Goal: Task Accomplishment & Management: Complete application form

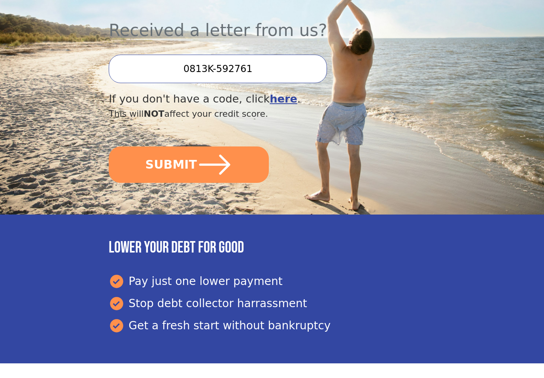
scroll to position [255, 0]
click at [178, 147] on button "SUBMIT" at bounding box center [189, 165] width 160 height 36
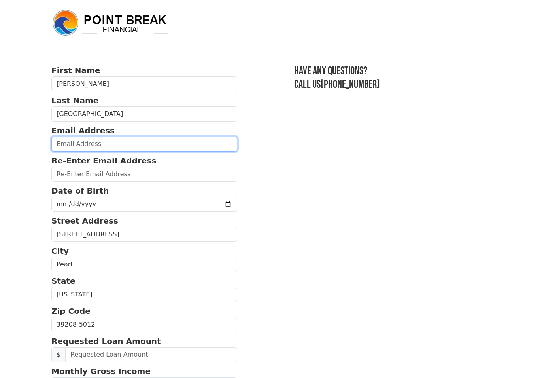
click at [102, 144] on input "email" at bounding box center [144, 143] width 186 height 15
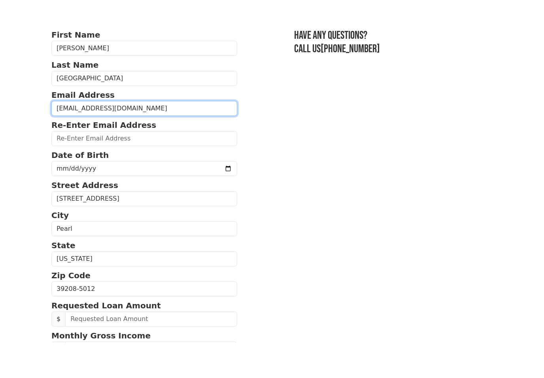
type input "[EMAIL_ADDRESS][DOMAIN_NAME]"
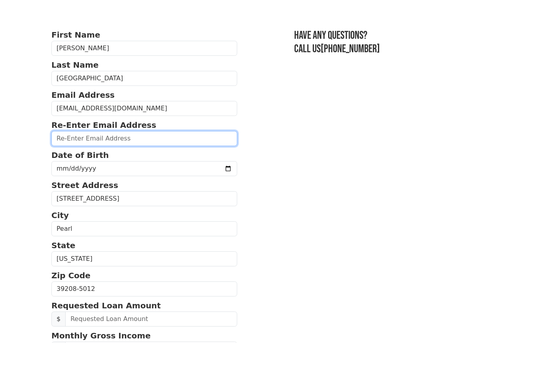
click at [66, 166] on input "email" at bounding box center [144, 173] width 186 height 15
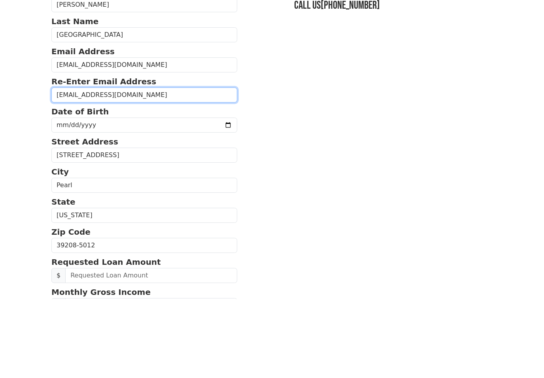
type input "[EMAIL_ADDRESS][DOMAIN_NAME]"
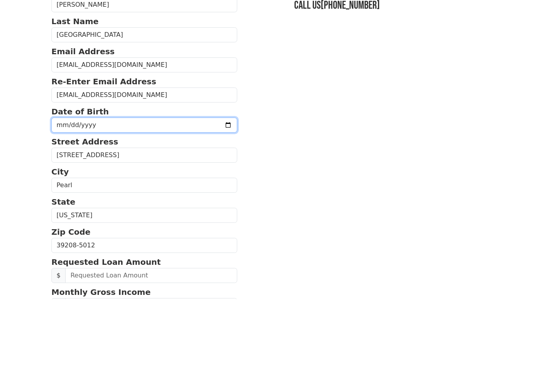
click at [63, 197] on input "date" at bounding box center [144, 204] width 186 height 15
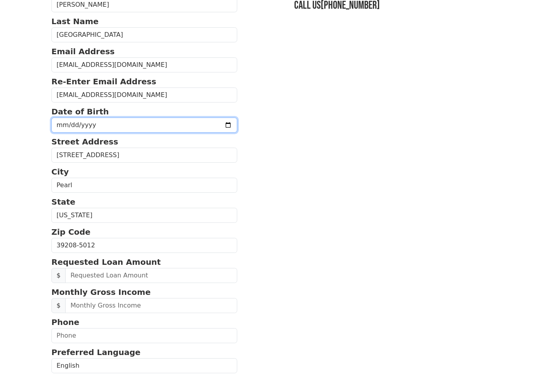
click at [168, 127] on input "[DATE]" at bounding box center [144, 124] width 186 height 15
click at [159, 126] on input "[DATE]" at bounding box center [144, 124] width 186 height 15
type input "[DATE]"
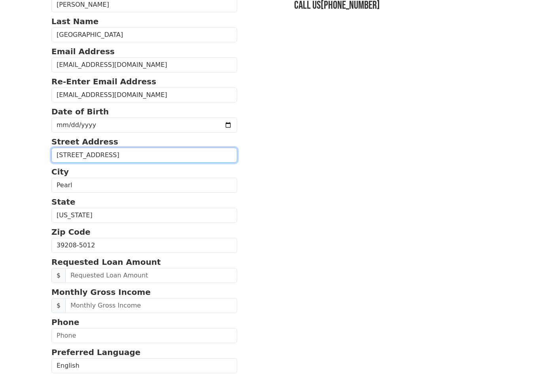
click at [125, 156] on input "[STREET_ADDRESS]" at bounding box center [144, 154] width 186 height 15
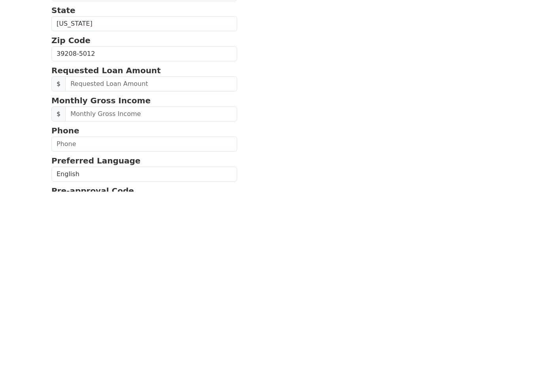
scroll to position [84, 0]
type input "1026 Silver Cir"
click at [148, 263] on input "text" at bounding box center [151, 270] width 172 height 15
type input "25,000.00"
click at [106, 293] on input "text" at bounding box center [151, 300] width 172 height 15
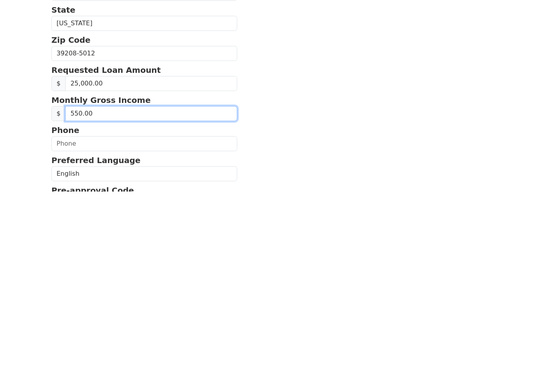
type input "5,500.00"
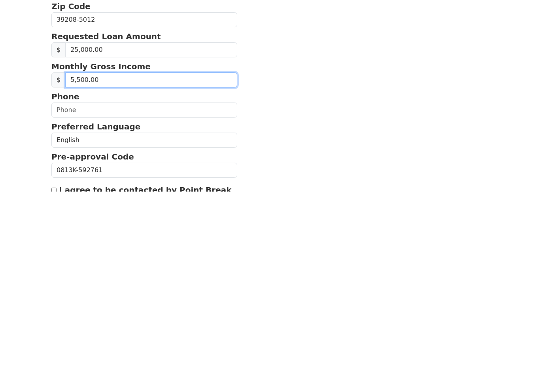
scroll to position [120, 0]
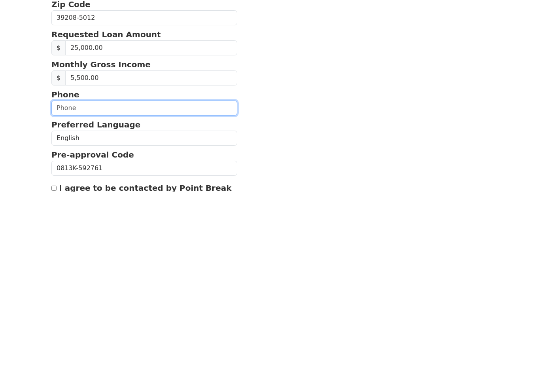
click at [70, 287] on input "text" at bounding box center [144, 294] width 186 height 15
type input "[PHONE_NUMBER]"
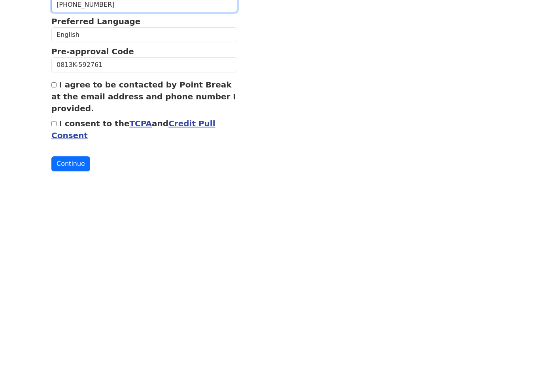
scroll to position [223, 0]
click at [57, 268] on input "I agree to be contacted by Point Break at the email address and phone number I …" at bounding box center [53, 270] width 5 height 5
checkbox input "true"
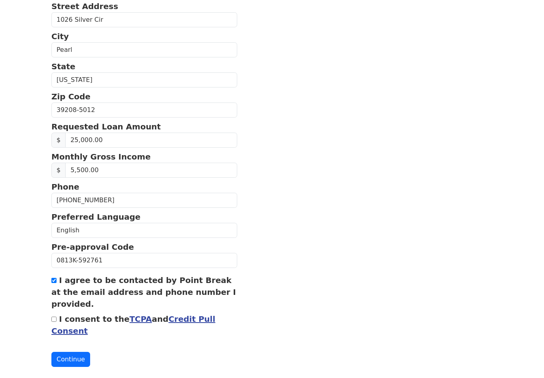
click at [57, 319] on input "I consent to the TCPA and Credit Pull Consent" at bounding box center [53, 319] width 5 height 5
checkbox input "true"
click at [78, 364] on button "Continue" at bounding box center [70, 359] width 39 height 15
